Goal: Transaction & Acquisition: Subscribe to service/newsletter

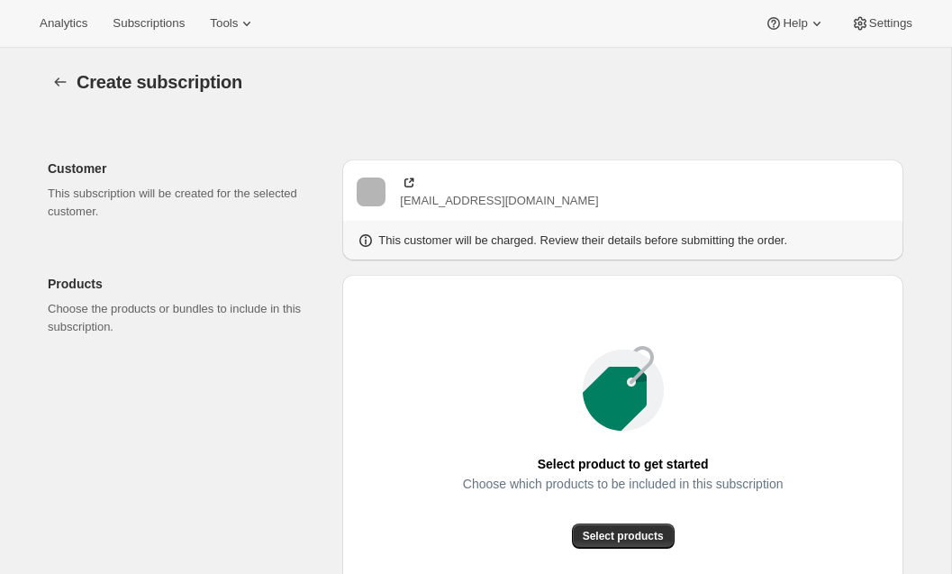
scroll to position [600, 0]
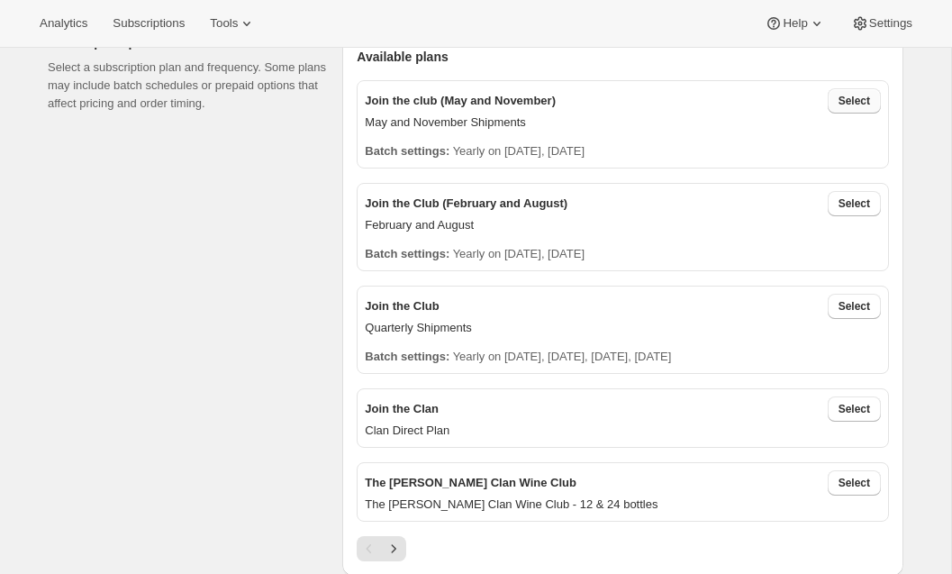
click at [850, 98] on span "Select" at bounding box center [855, 101] width 32 height 14
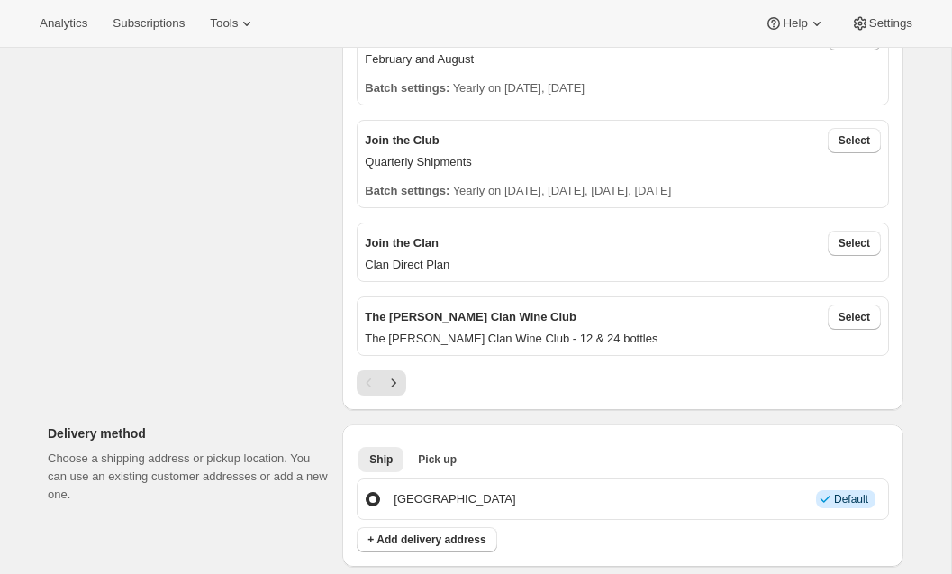
scroll to position [0, 0]
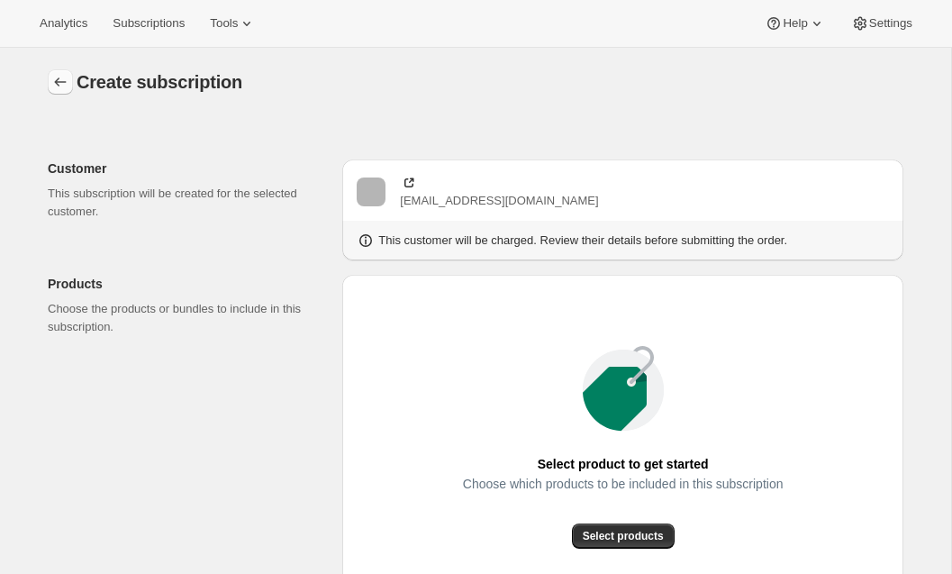
click at [54, 86] on icon "button" at bounding box center [60, 82] width 18 height 18
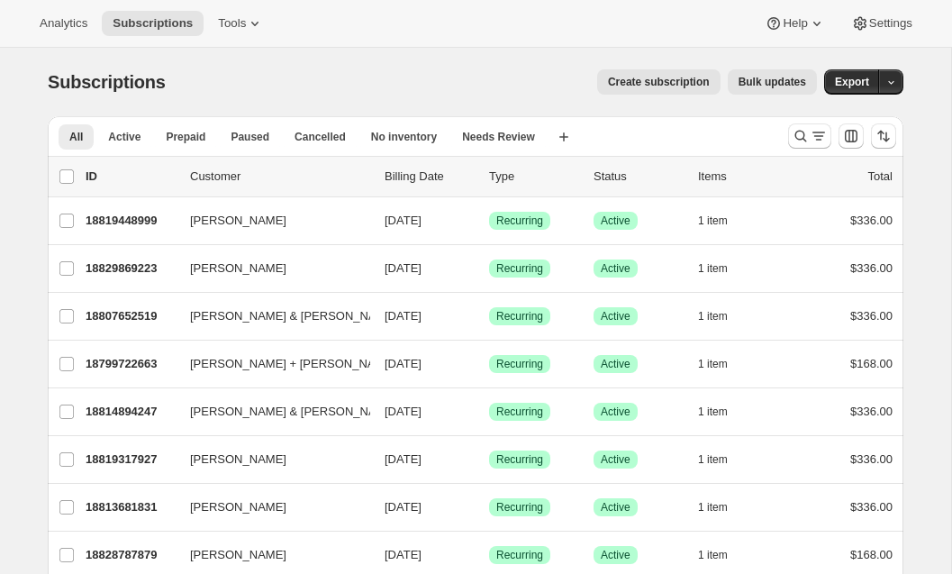
click at [673, 79] on span "Create subscription" at bounding box center [659, 82] width 102 height 14
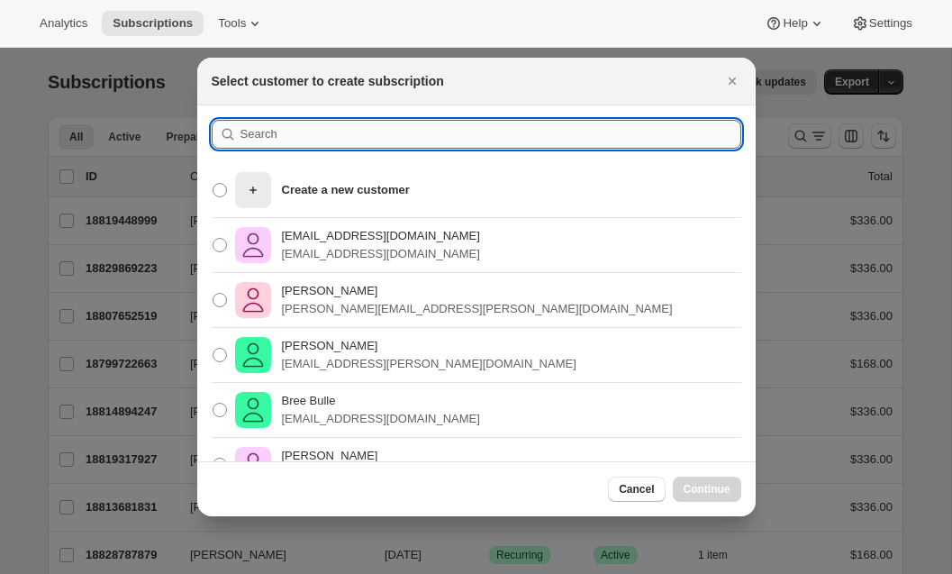
click at [407, 134] on input ":rc:" at bounding box center [491, 134] width 501 height 29
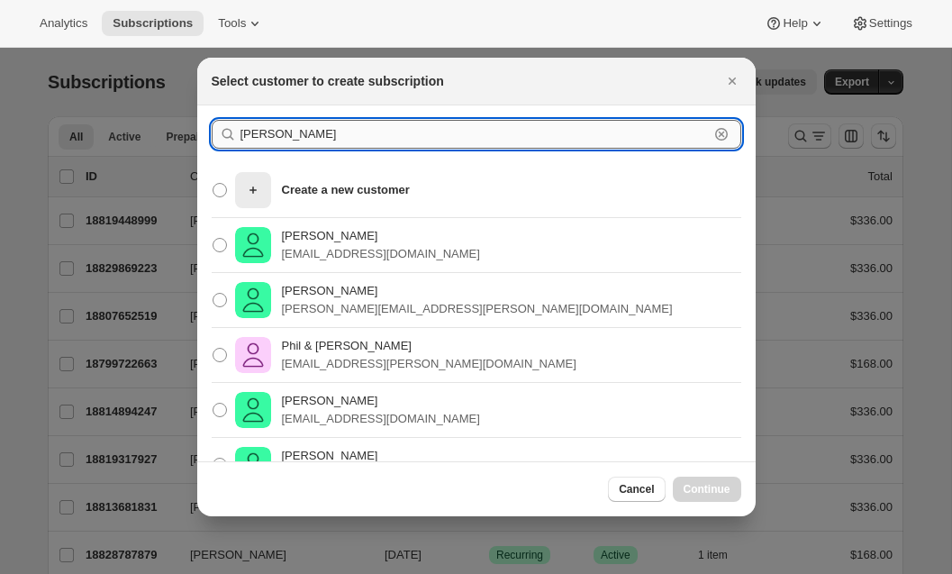
click at [342, 130] on input "vicki" at bounding box center [475, 134] width 468 height 29
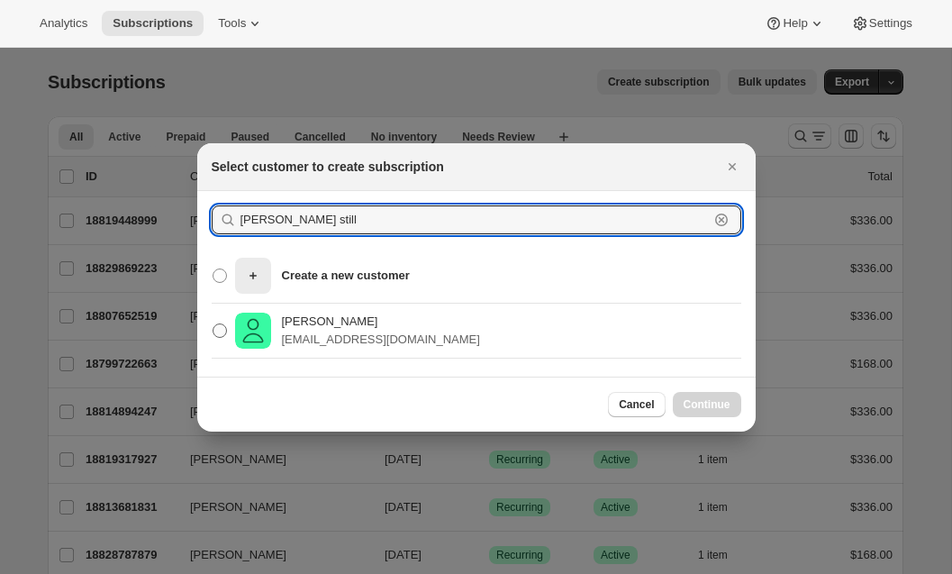
type input "vicki still"
click at [288, 321] on p "Vicki Still" at bounding box center [381, 322] width 198 height 18
click at [213, 323] on input "Vicki Still vickistillnow@gmail.com" at bounding box center [213, 323] width 1 height 1
radio input "true"
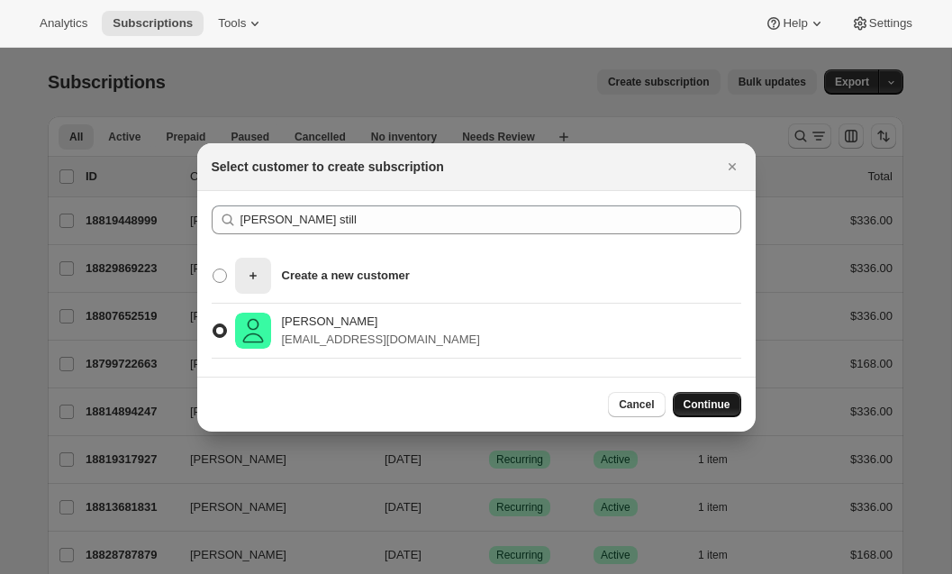
click at [708, 409] on span "Continue" at bounding box center [707, 404] width 47 height 14
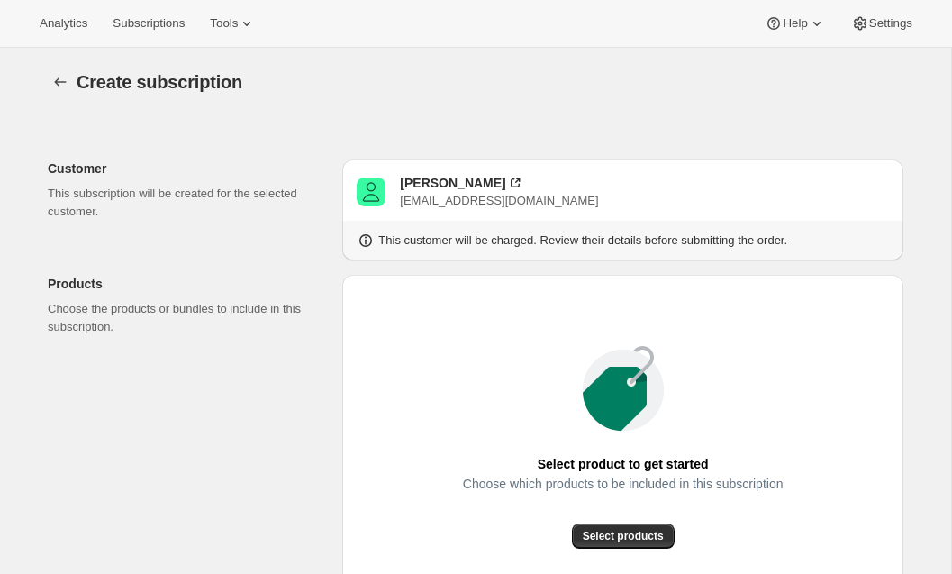
scroll to position [385, 0]
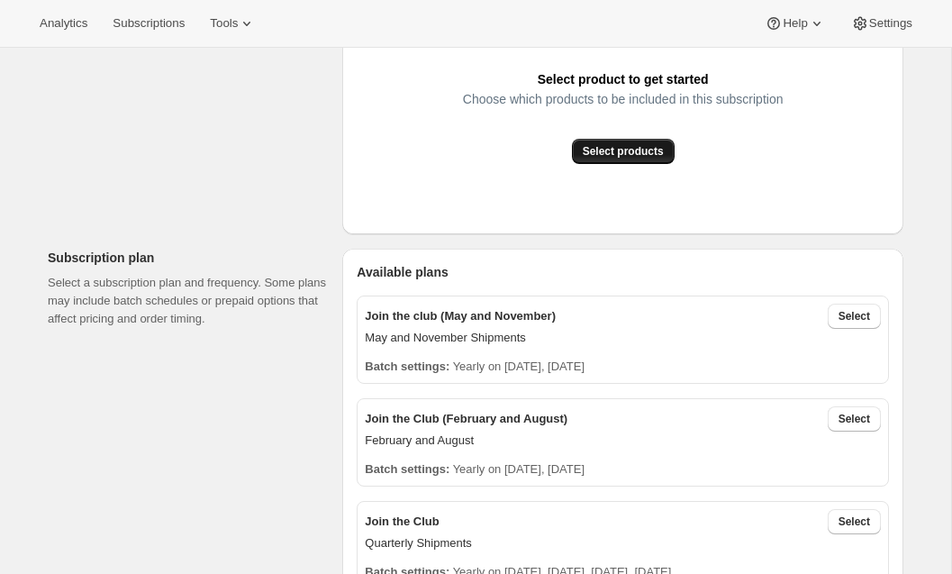
click at [638, 150] on span "Select products" at bounding box center [623, 151] width 81 height 14
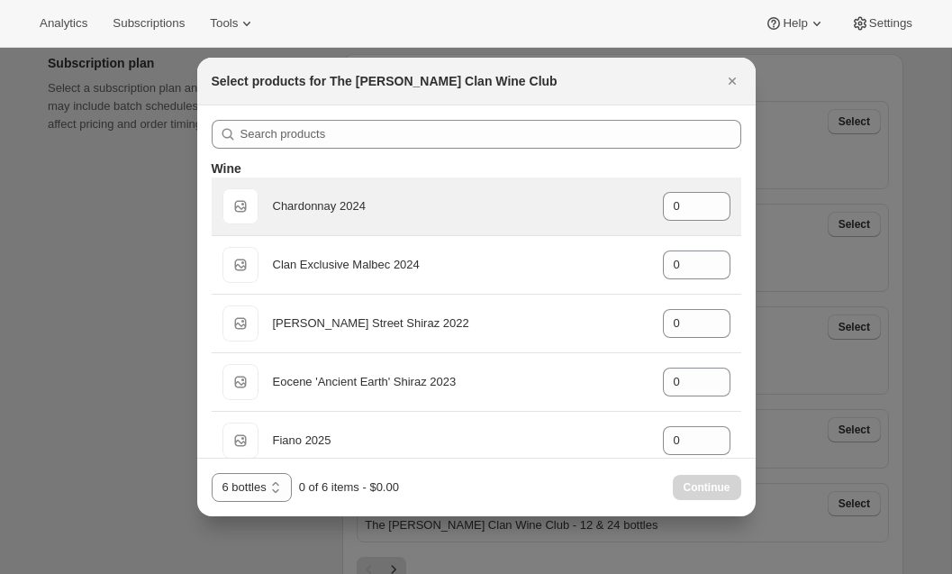
click at [494, 216] on div "Default Title Chardonnay 2024 gid://shopify/ProductVariant/46914040299687 0" at bounding box center [476, 206] width 508 height 36
click at [717, 200] on icon ":rc5:" at bounding box center [717, 200] width 8 height 5
type input "2"
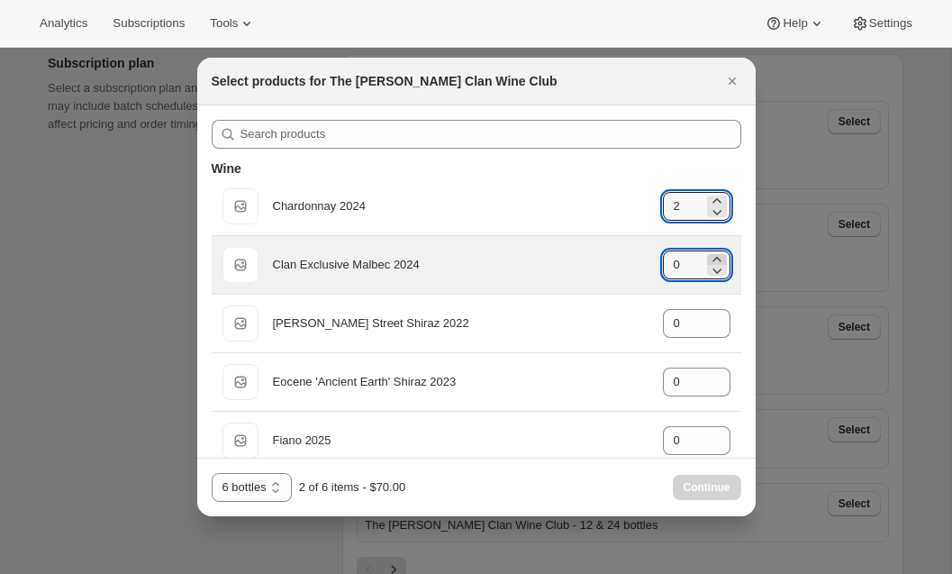
click at [716, 258] on icon ":rc5:" at bounding box center [717, 259] width 8 height 5
type input "2"
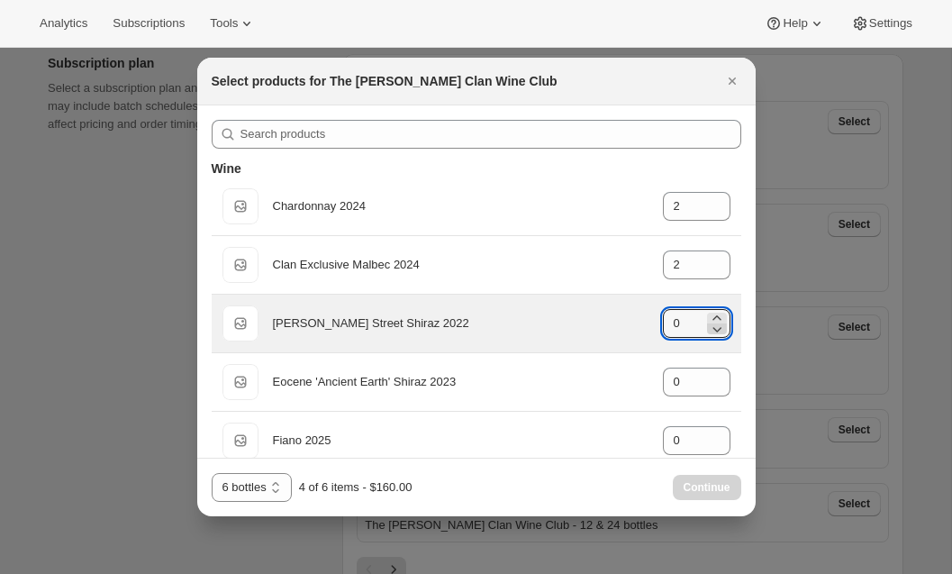
click at [716, 320] on icon ":rc5:" at bounding box center [717, 329] width 18 height 18
click at [720, 315] on icon ":rc5:" at bounding box center [717, 318] width 18 height 18
type input "2"
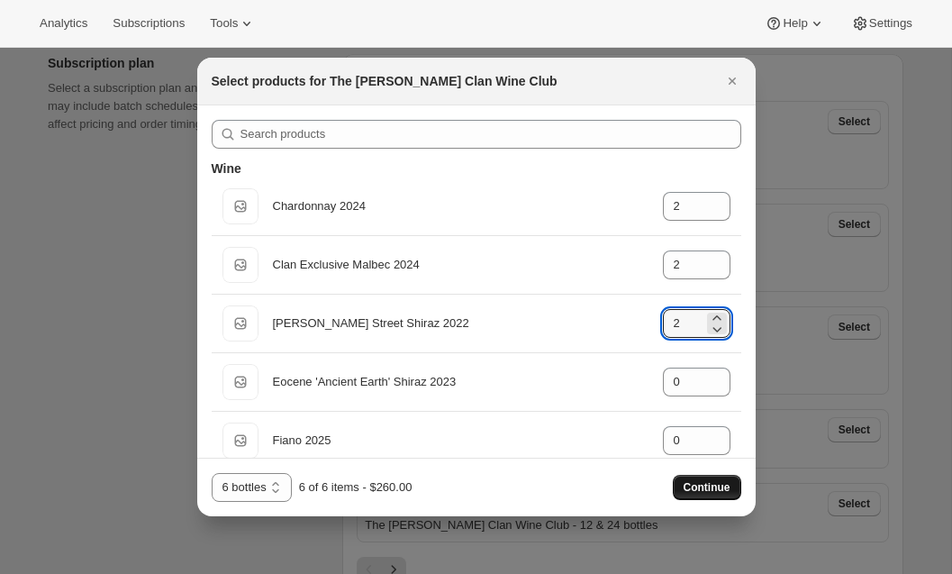
click at [710, 488] on span "Continue" at bounding box center [707, 487] width 47 height 14
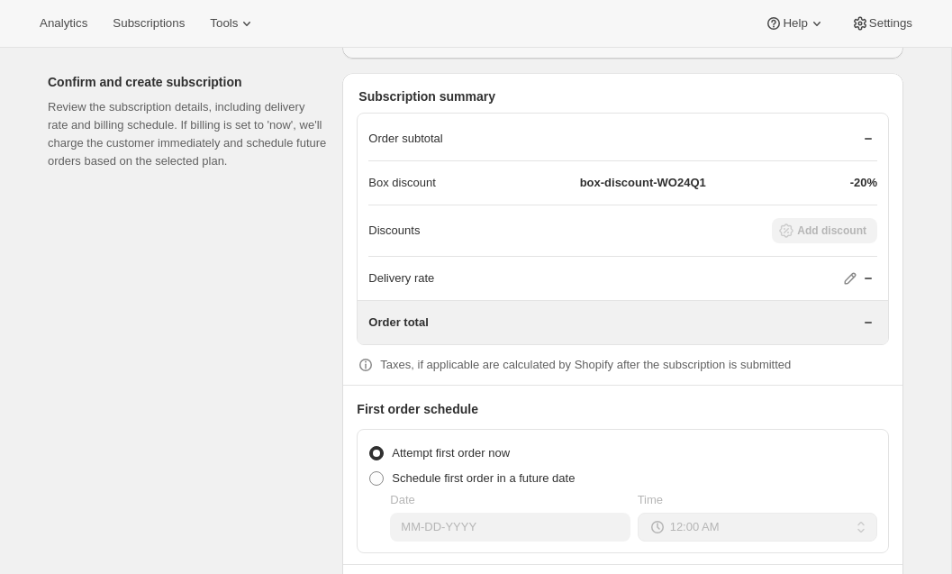
scroll to position [1428, 0]
